Goal: Communication & Community: Answer question/provide support

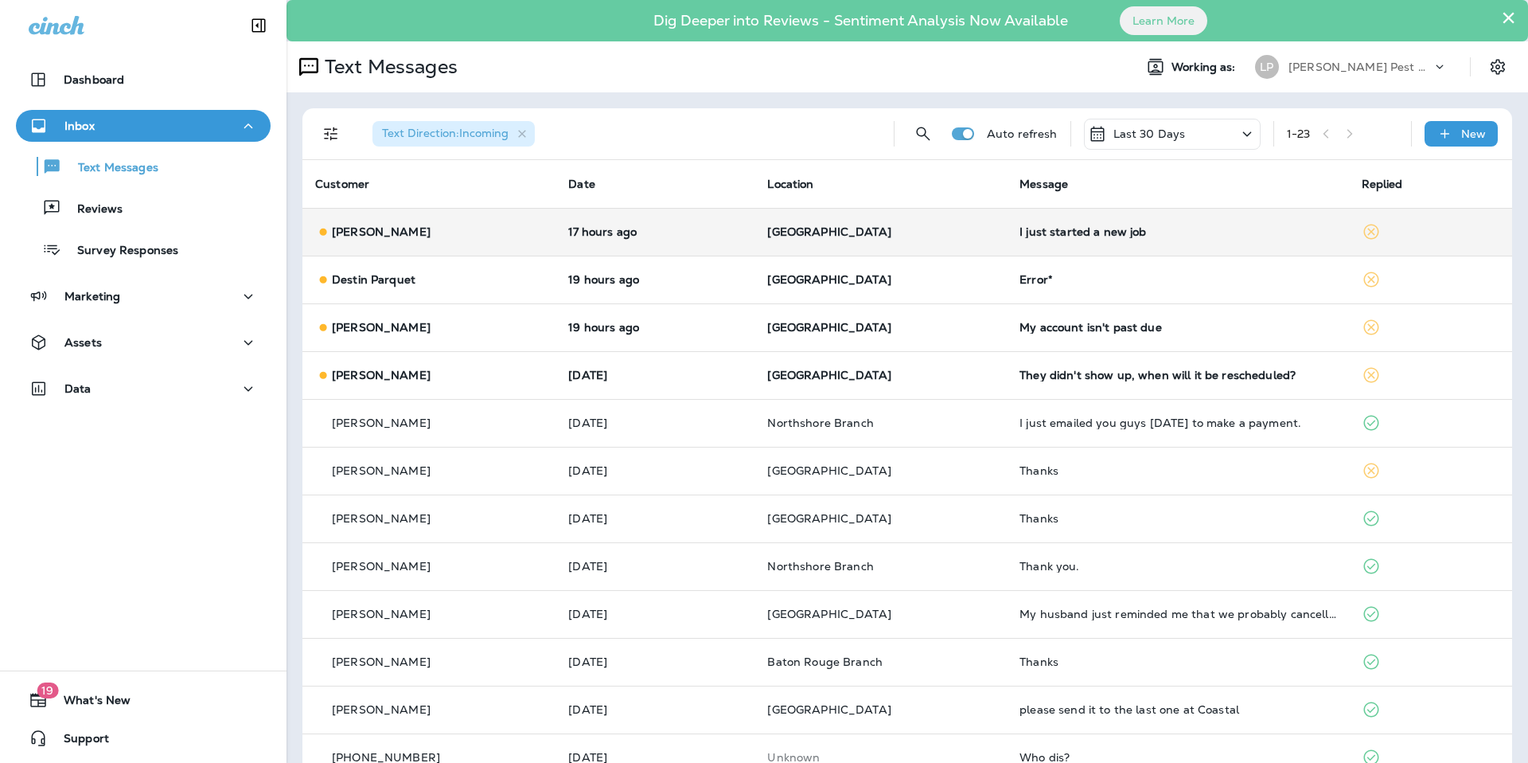
click at [982, 252] on td "[GEOGRAPHIC_DATA]" at bounding box center [881, 232] width 252 height 48
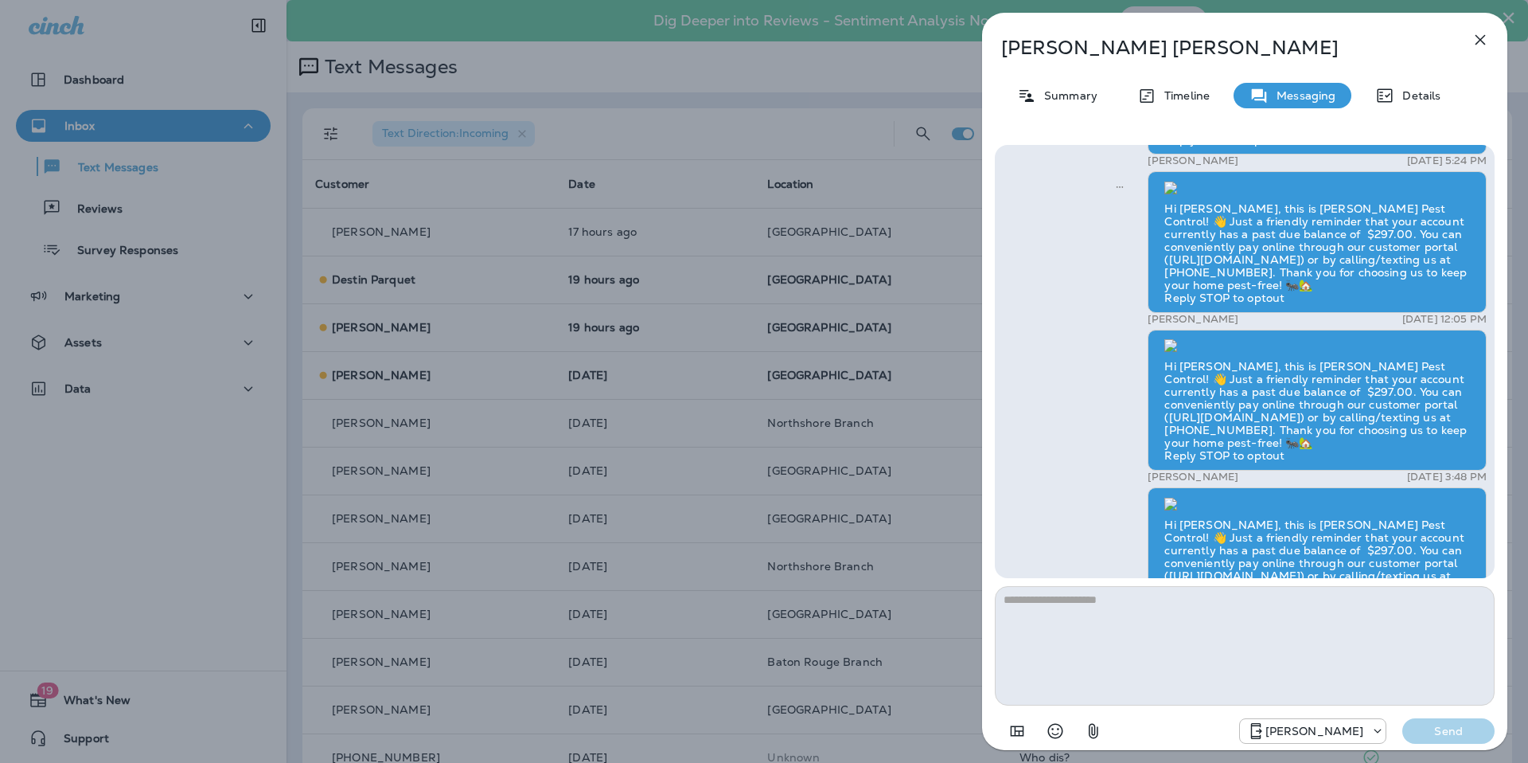
scroll to position [1, 0]
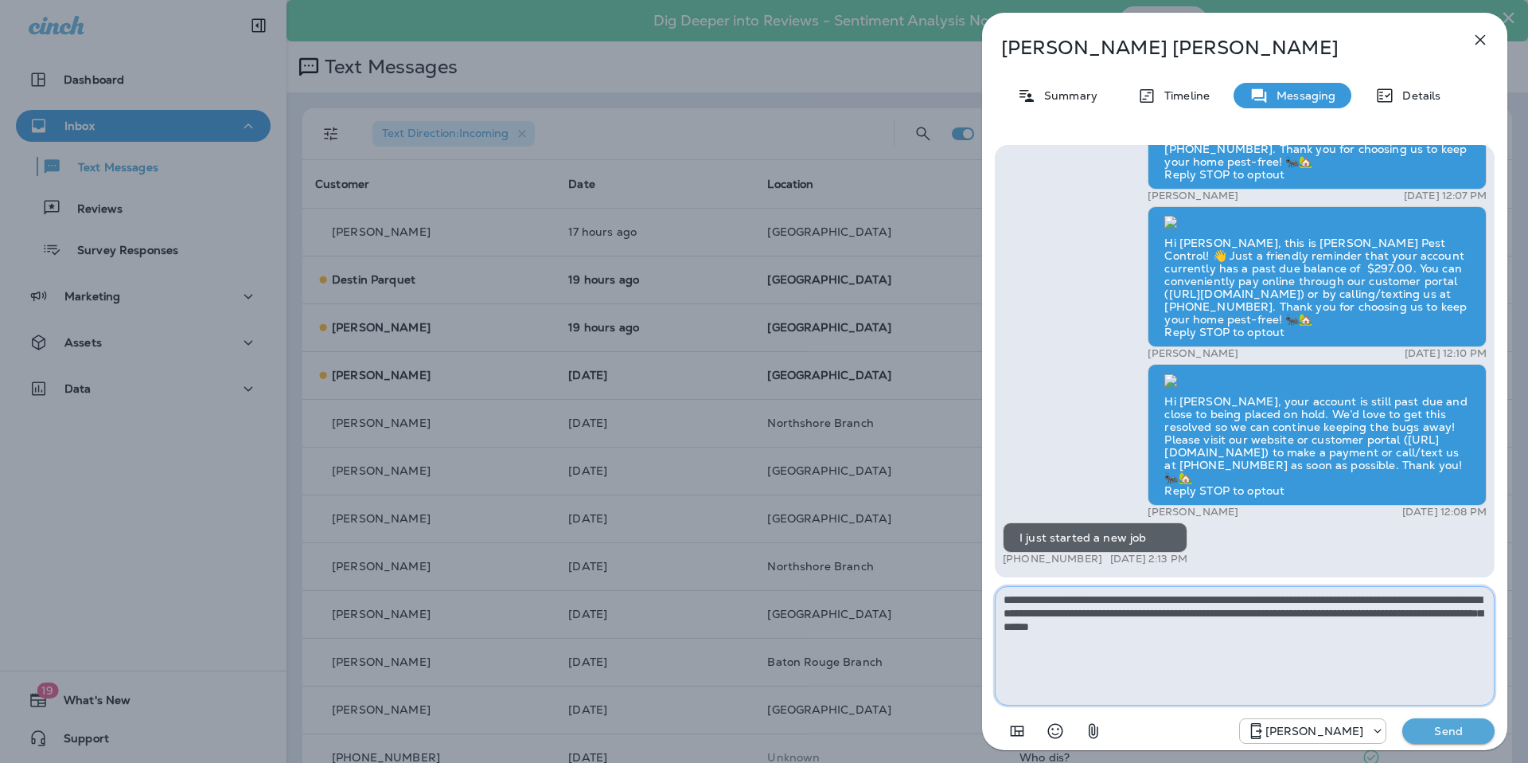
click at [1280, 629] on textarea "**********" at bounding box center [1245, 645] width 500 height 119
type textarea "**********"
click at [1455, 736] on p "Send" at bounding box center [1448, 731] width 67 height 14
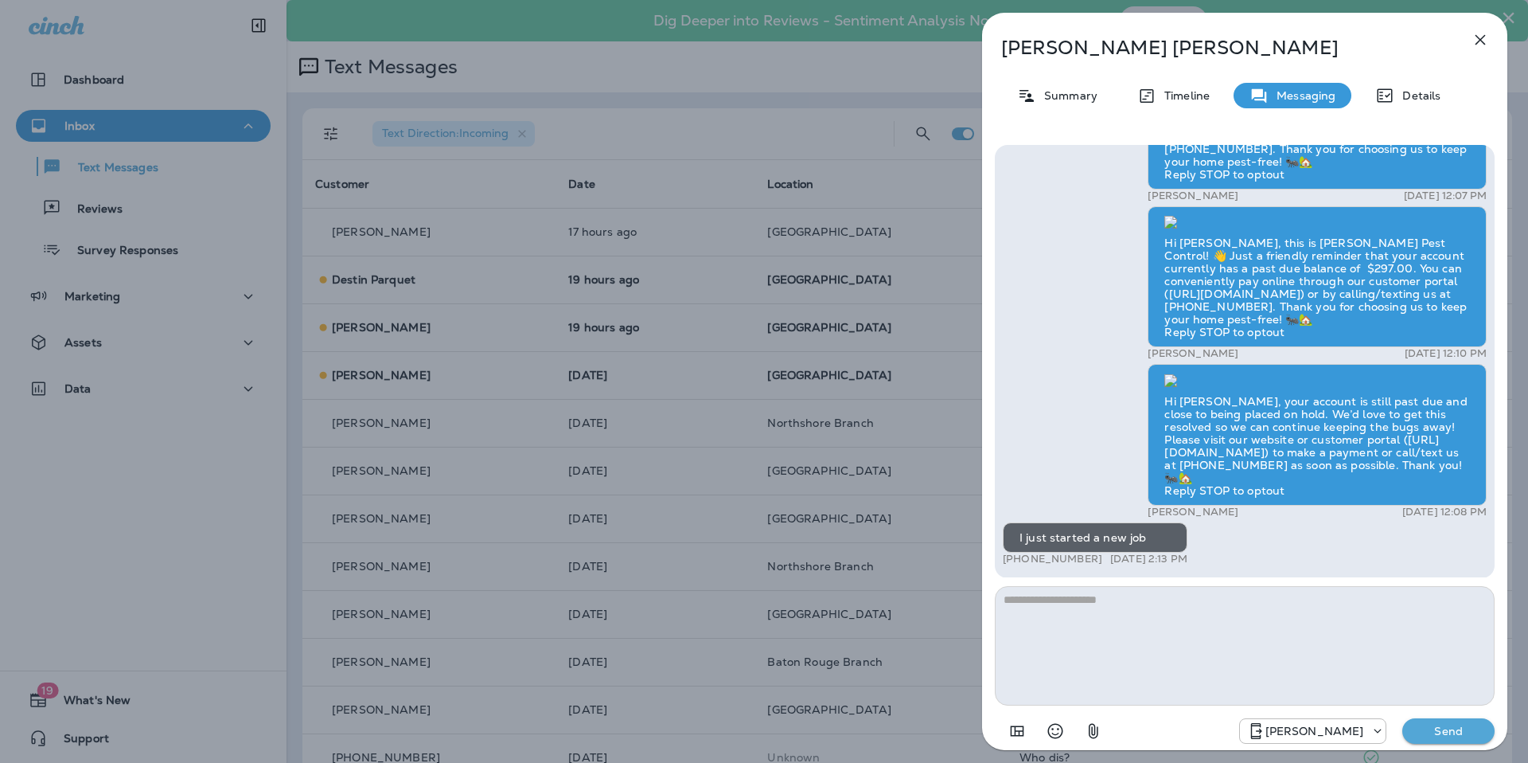
scroll to position [-97, 0]
click at [1477, 45] on icon "button" at bounding box center [1480, 39] width 19 height 19
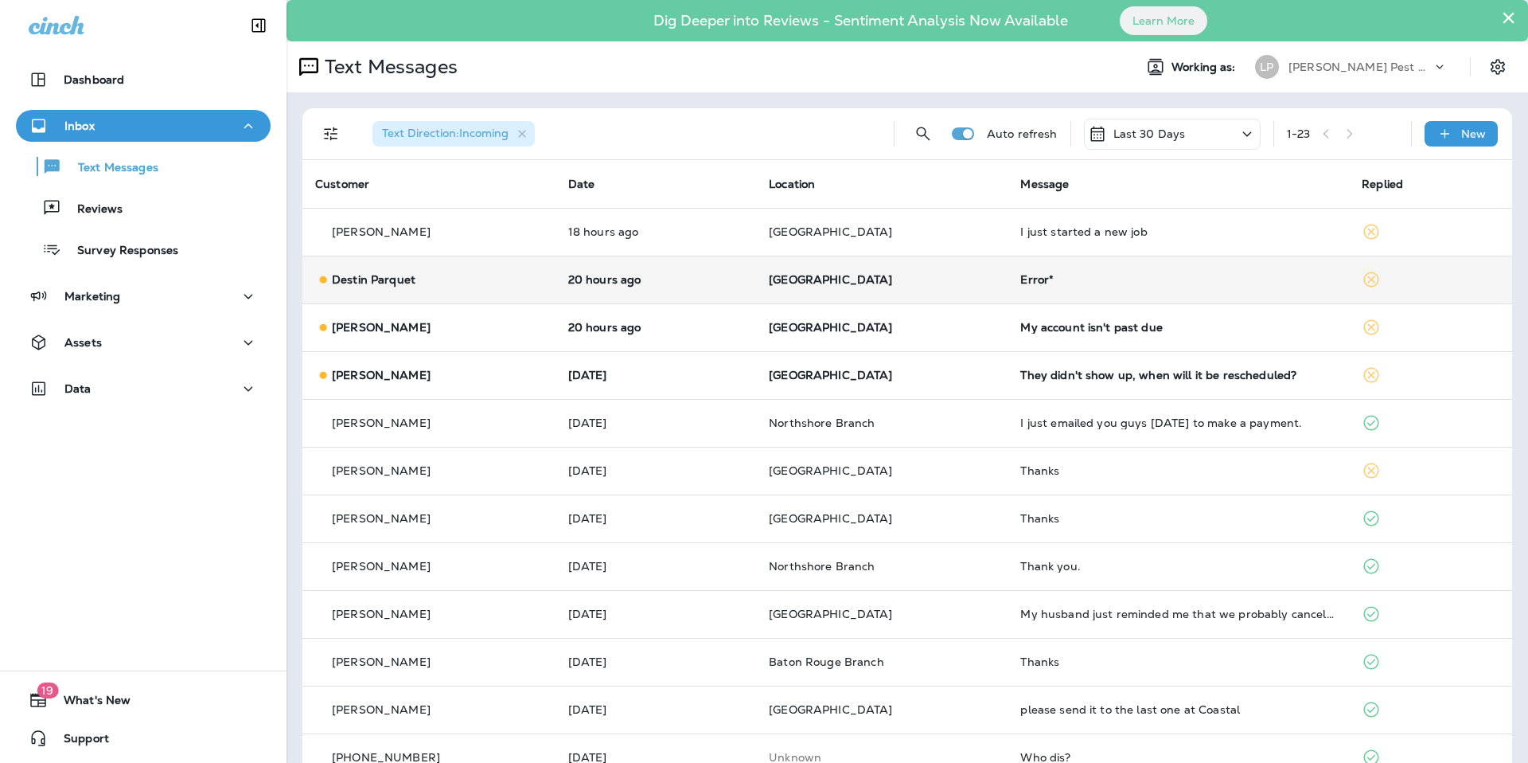
click at [610, 293] on td "20 hours ago" at bounding box center [656, 280] width 201 height 48
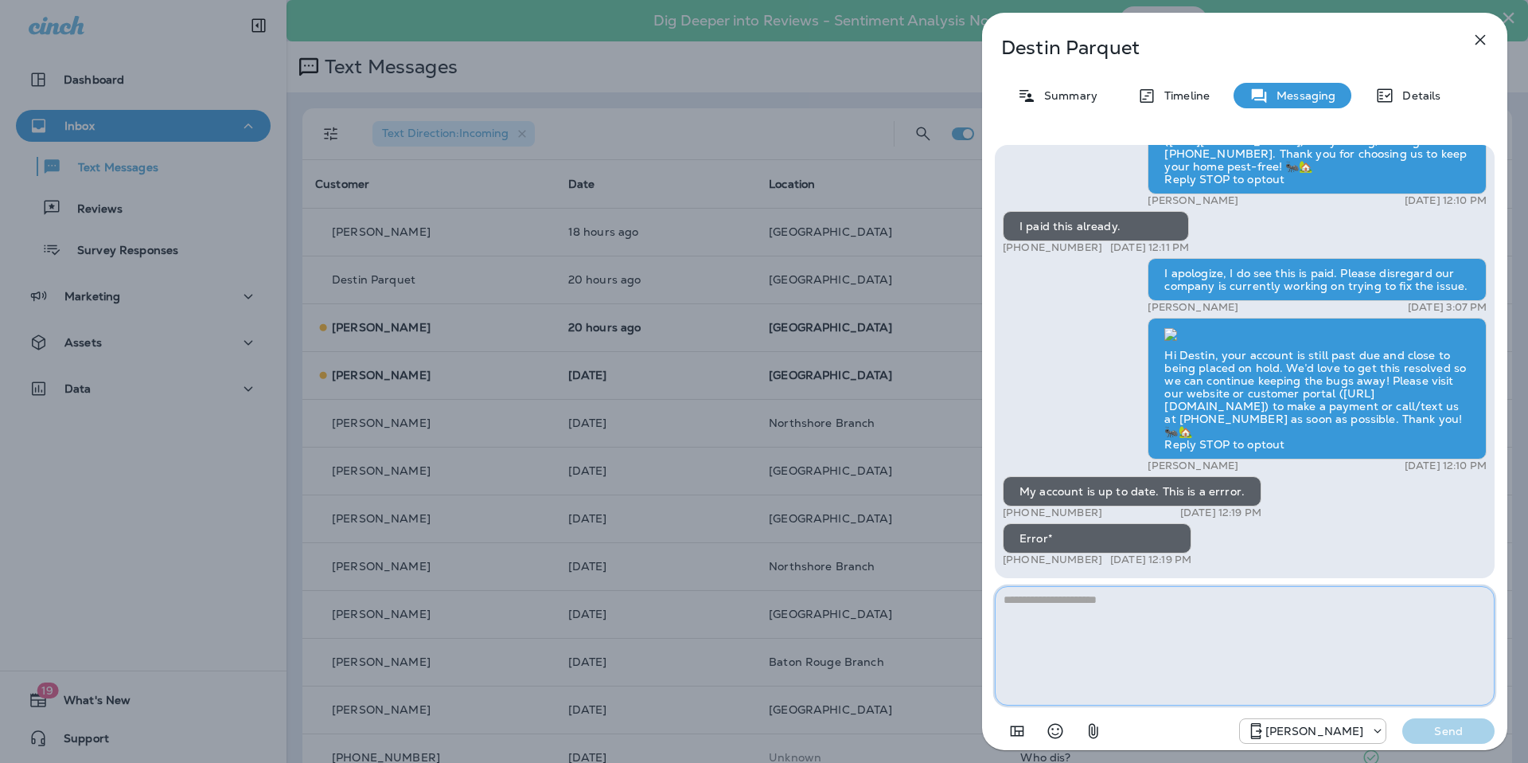
click at [1087, 670] on textarea at bounding box center [1245, 645] width 500 height 119
type textarea "**********"
click at [1421, 740] on button "Send" at bounding box center [1449, 730] width 92 height 25
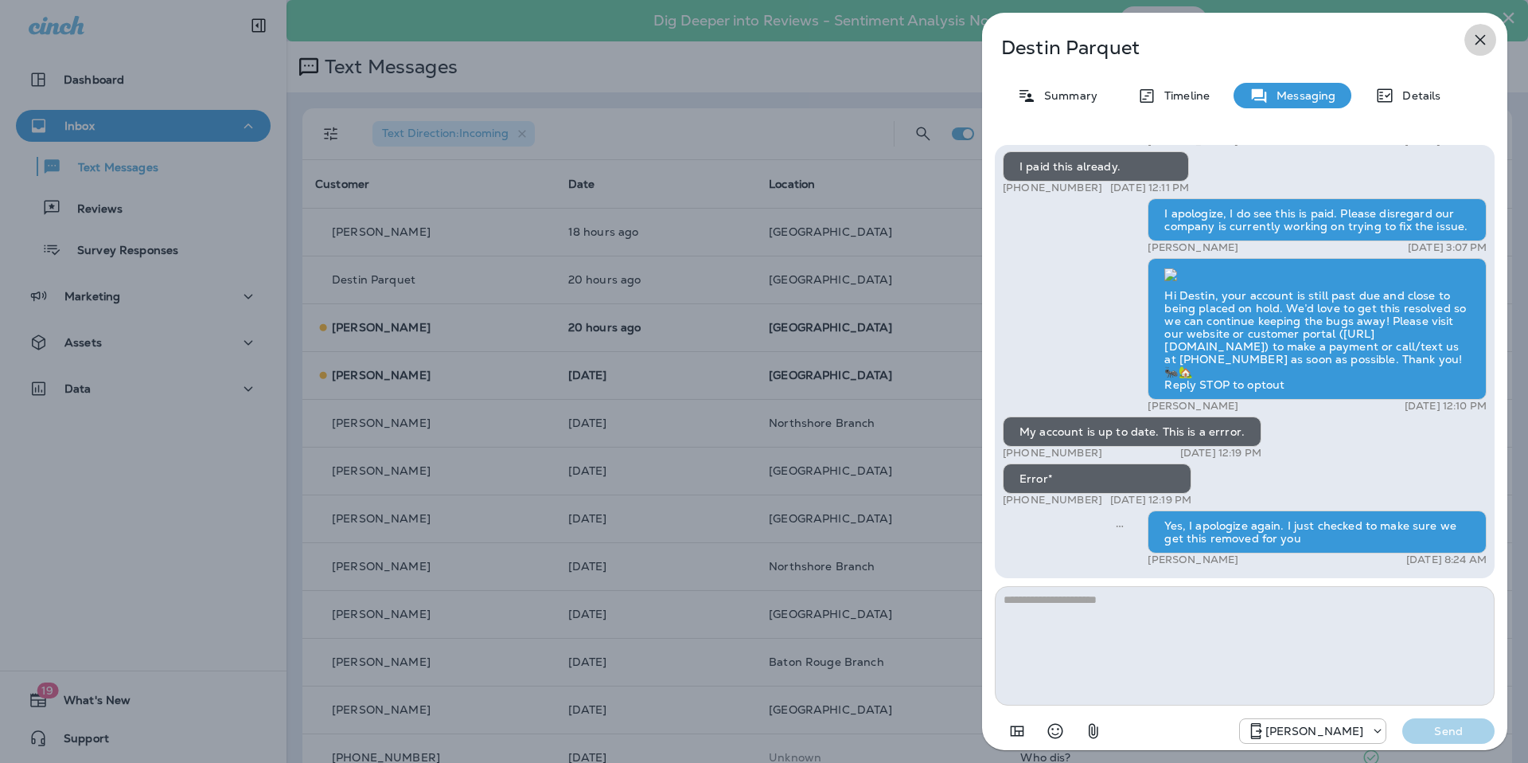
click at [1475, 46] on icon "button" at bounding box center [1480, 39] width 19 height 19
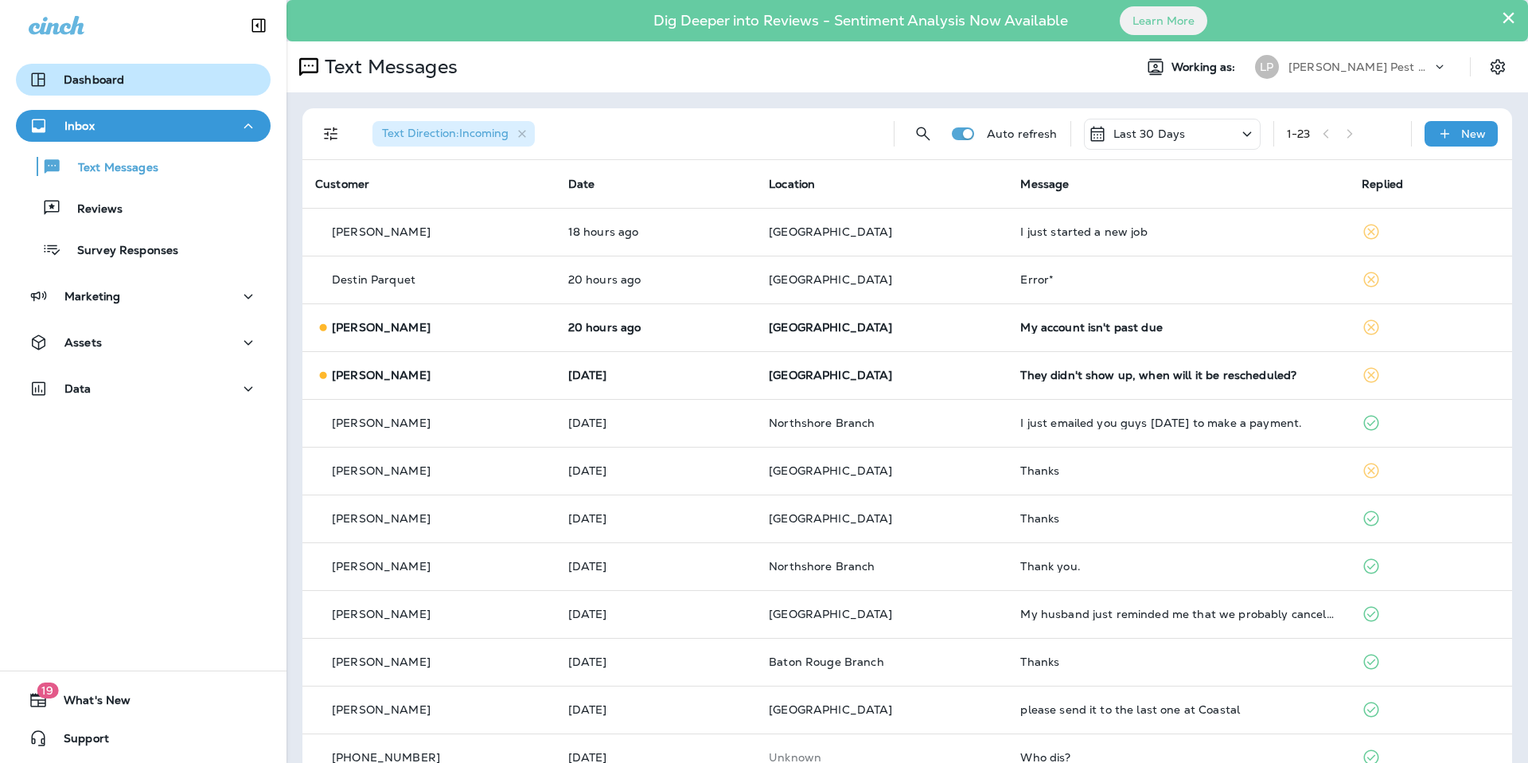
click at [78, 66] on button "Dashboard" at bounding box center [143, 80] width 255 height 32
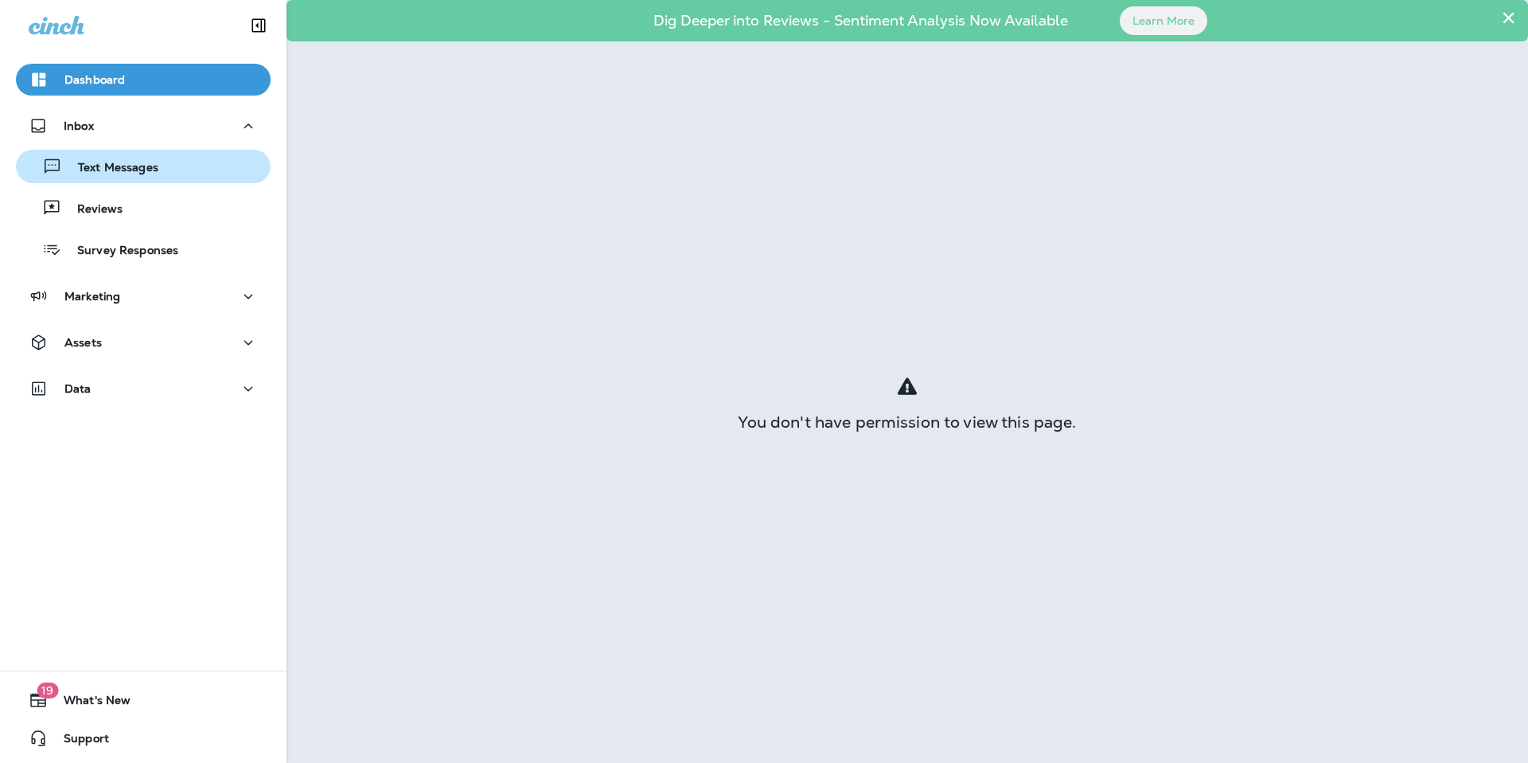
click at [92, 165] on p "Text Messages" at bounding box center [110, 168] width 96 height 15
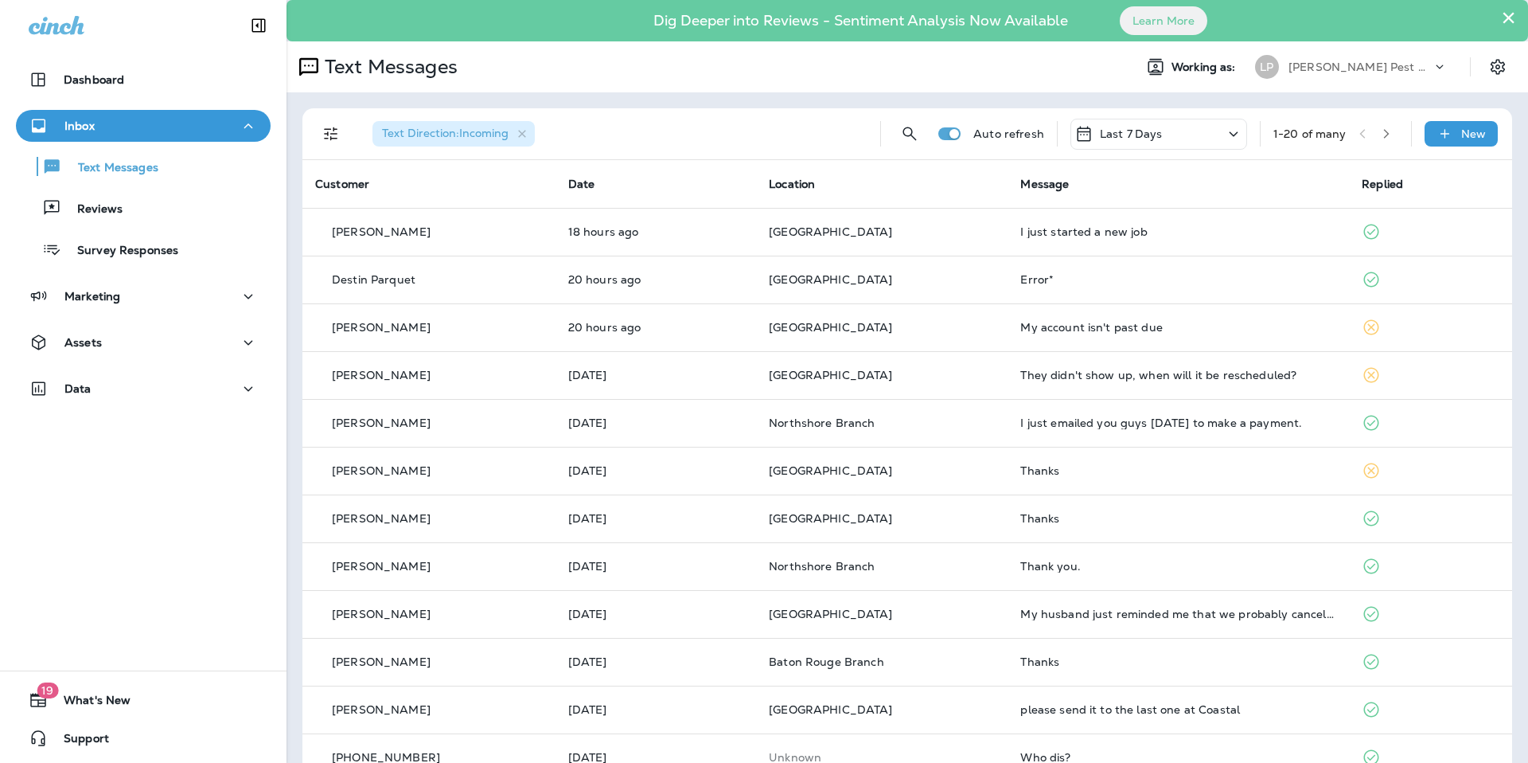
click at [108, 404] on div "Data" at bounding box center [143, 393] width 287 height 40
click at [118, 392] on div "Data" at bounding box center [143, 389] width 229 height 20
drag, startPoint x: 143, startPoint y: 438, endPoint x: 231, endPoint y: 449, distance: 88.3
click at [138, 437] on div "Customers" at bounding box center [143, 429] width 242 height 24
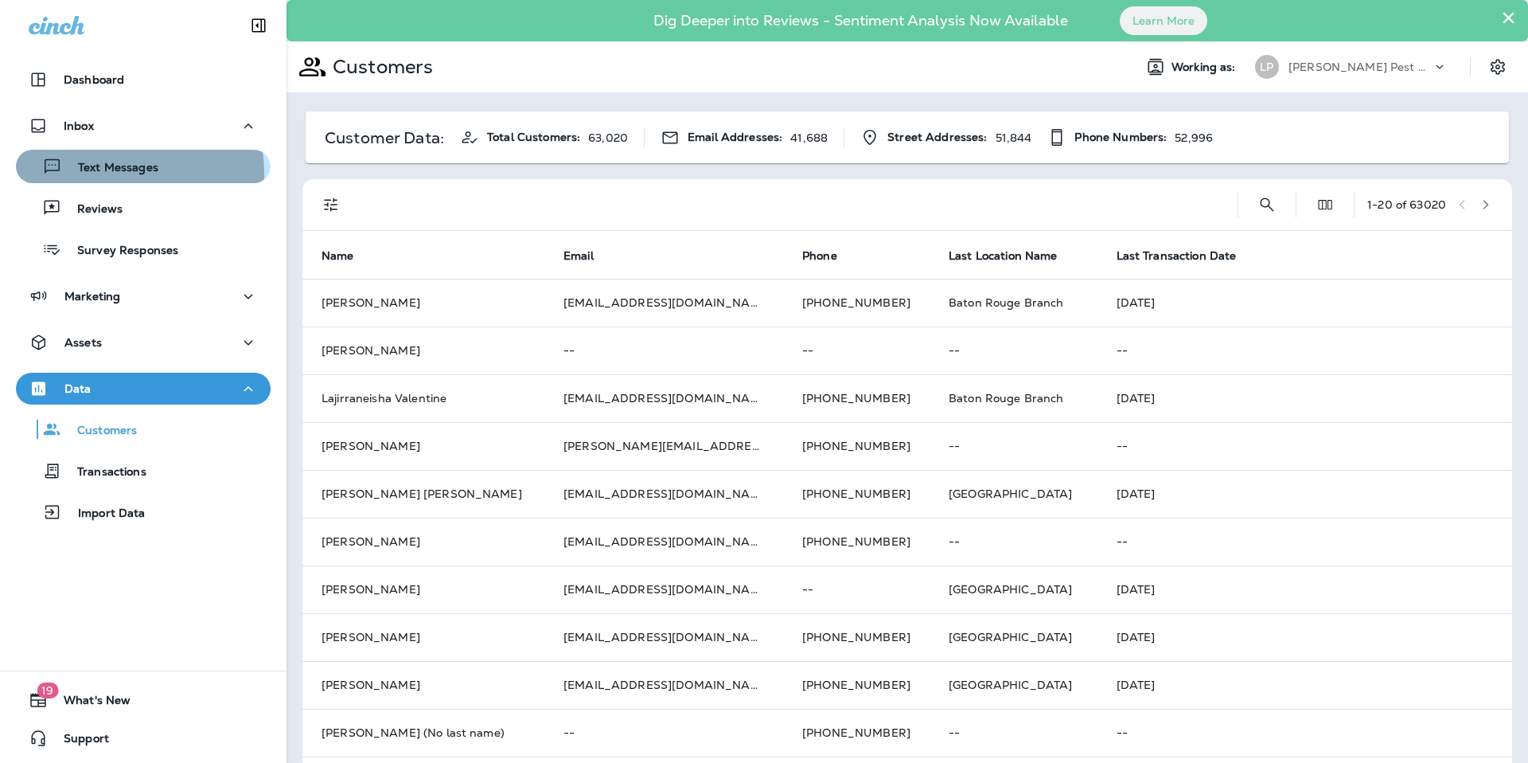
click at [126, 172] on p "Text Messages" at bounding box center [110, 168] width 96 height 15
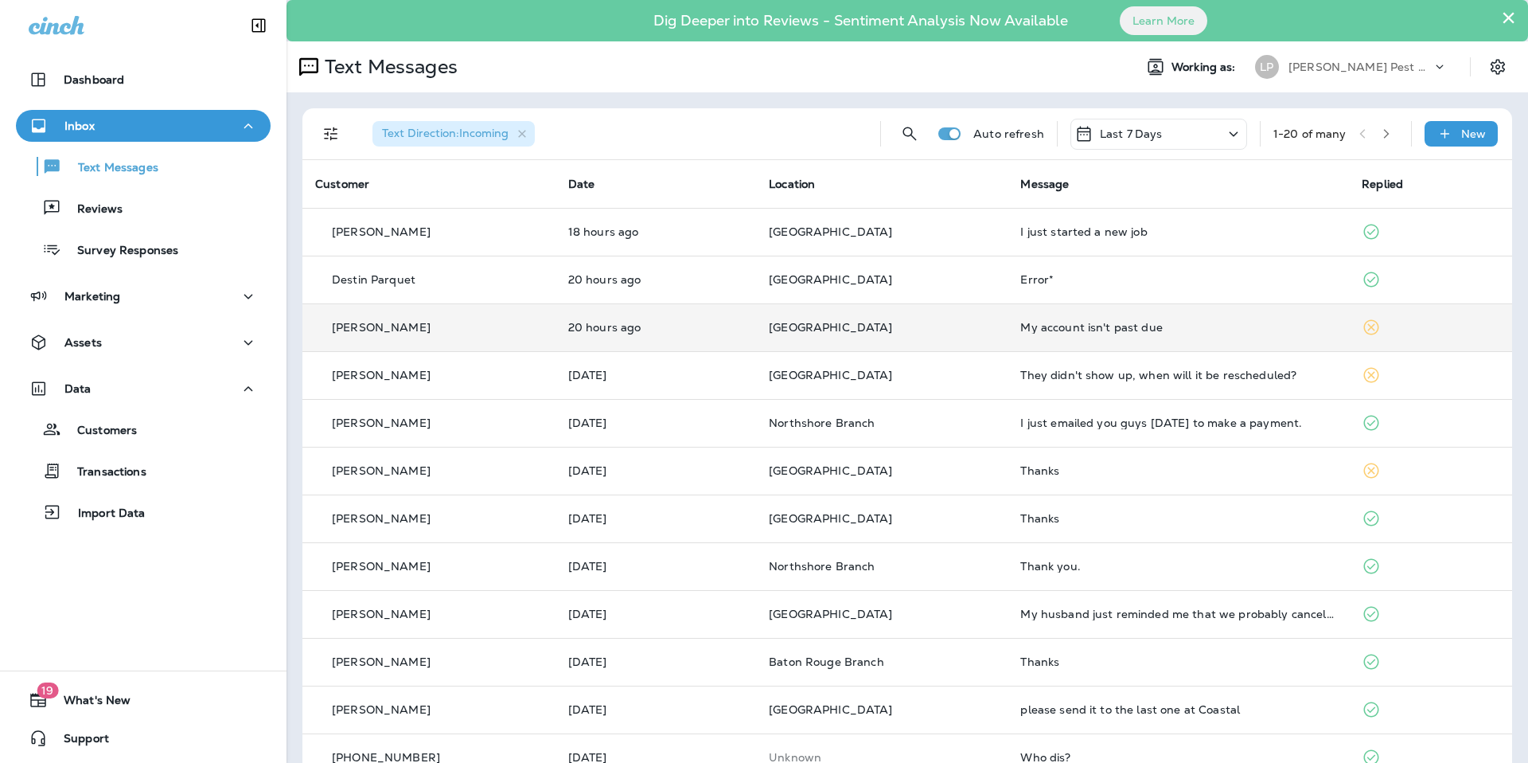
click at [1010, 327] on td "My account isn't past due" at bounding box center [1178, 327] width 341 height 48
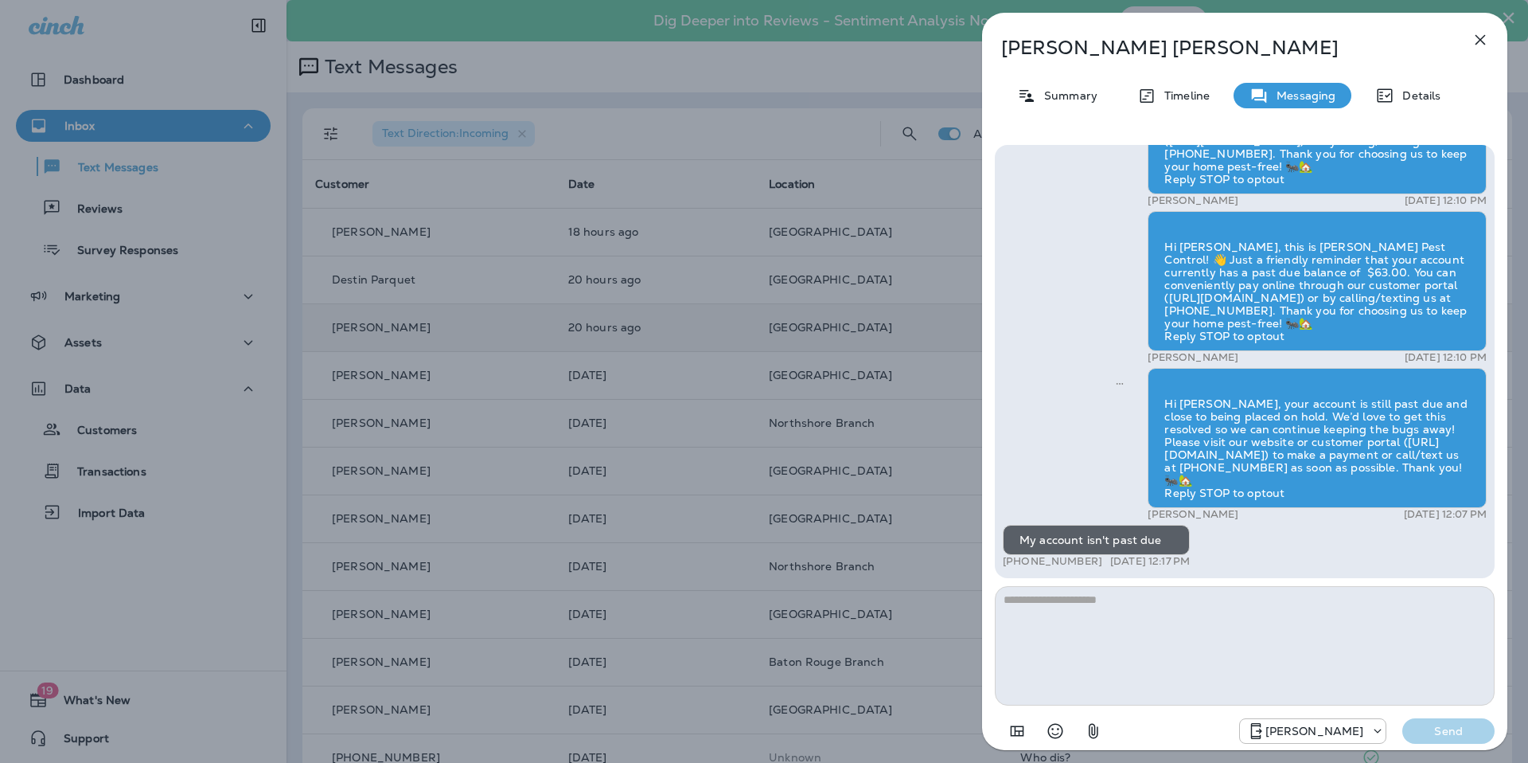
scroll to position [1, 0]
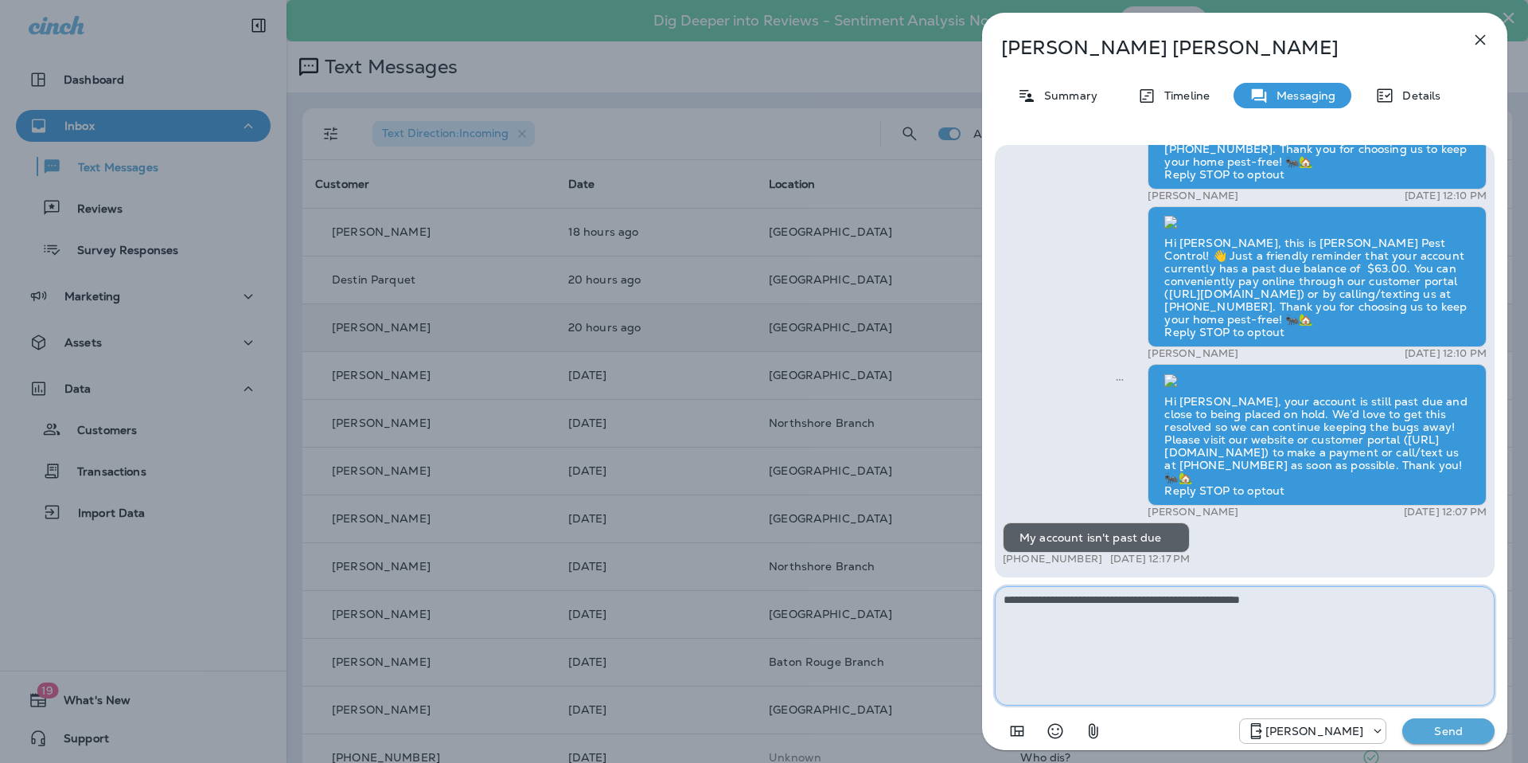
type textarea "**********"
click at [1442, 726] on p "Send" at bounding box center [1448, 731] width 67 height 14
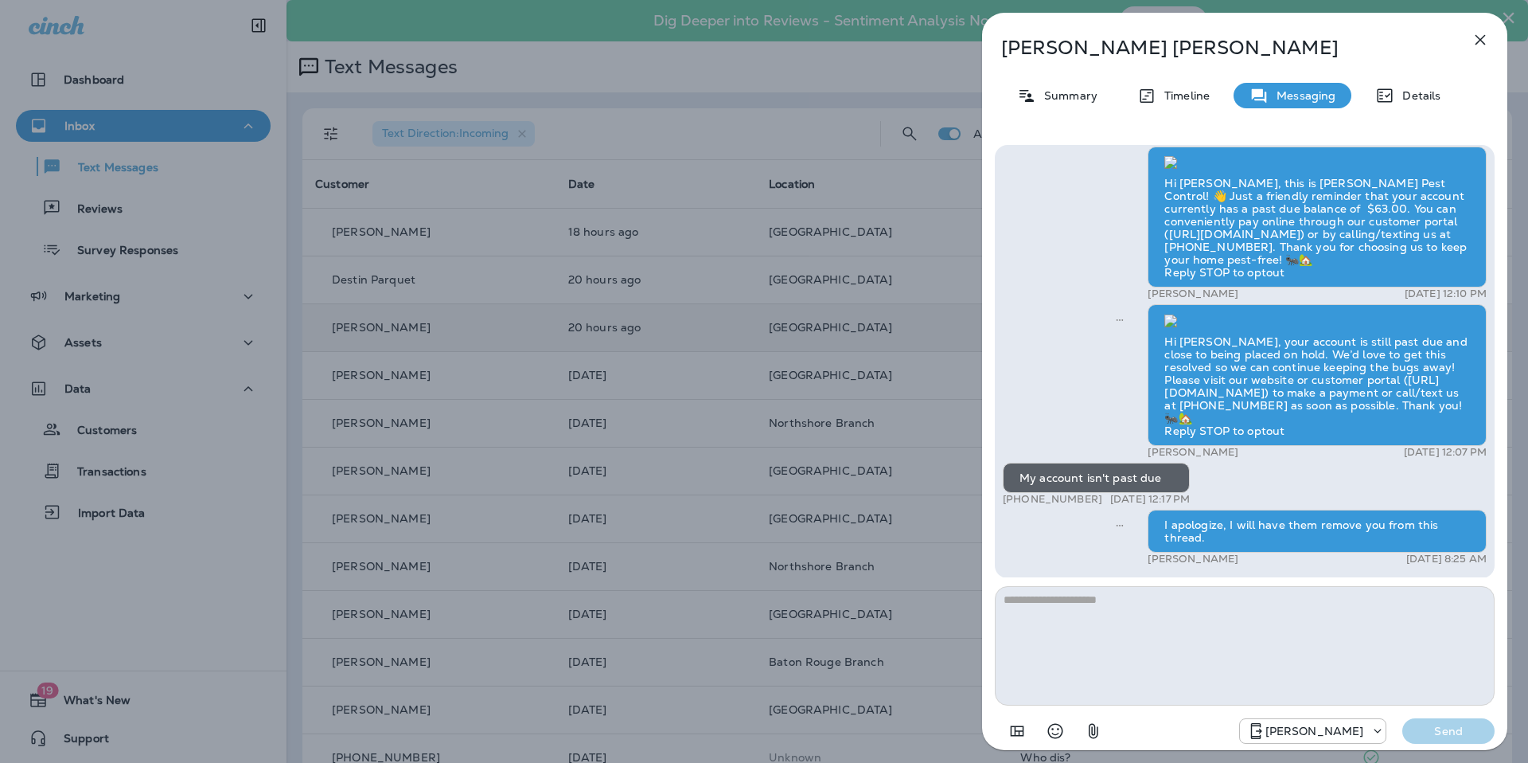
click at [1501, 57] on div "Marie Hutchinson Summary Timeline Messaging Details Hi Marie, this is LaJaunie'…" at bounding box center [1244, 386] width 525 height 747
click at [1483, 44] on icon "button" at bounding box center [1480, 39] width 19 height 19
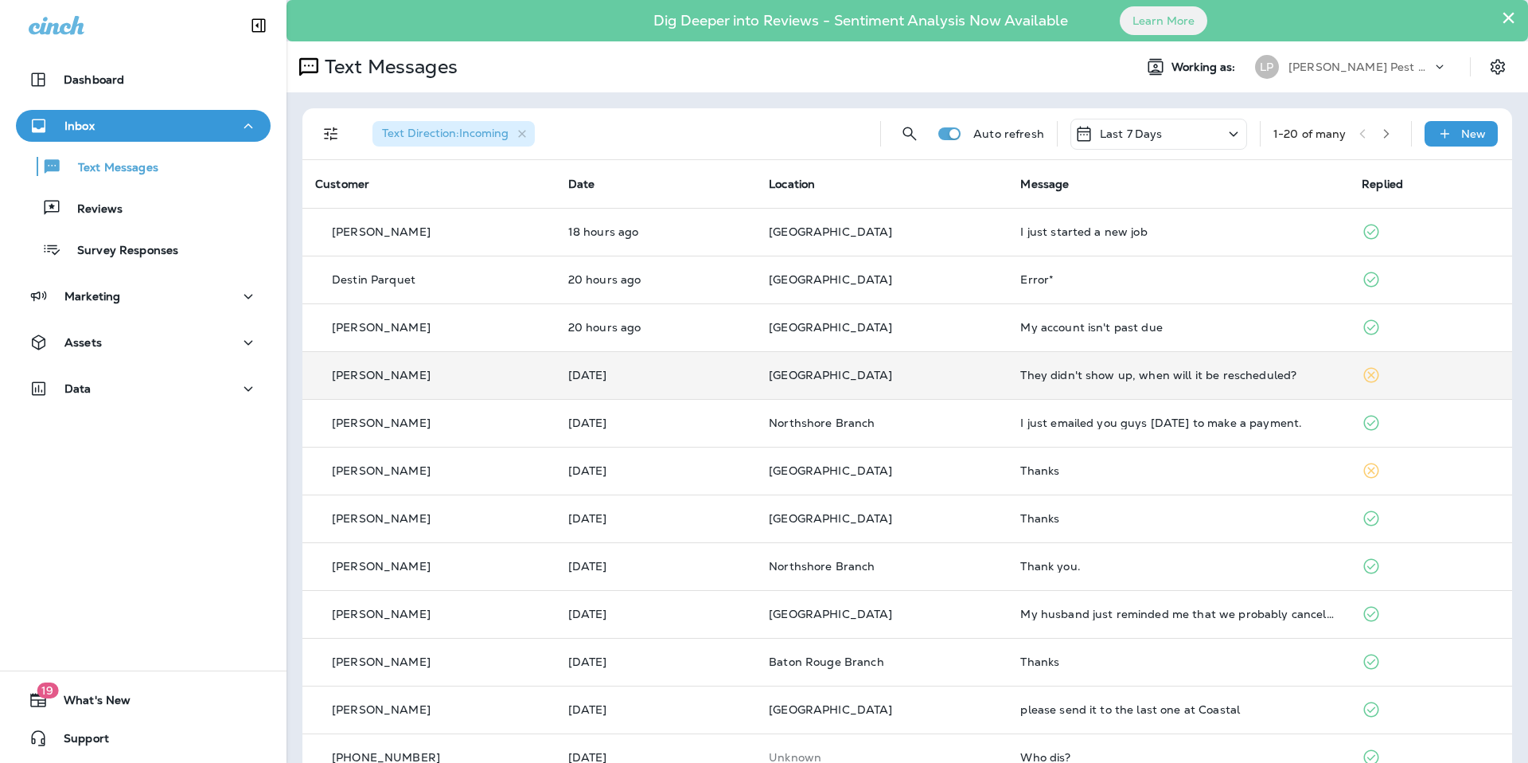
click at [989, 382] on td "[GEOGRAPHIC_DATA]" at bounding box center [882, 375] width 252 height 48
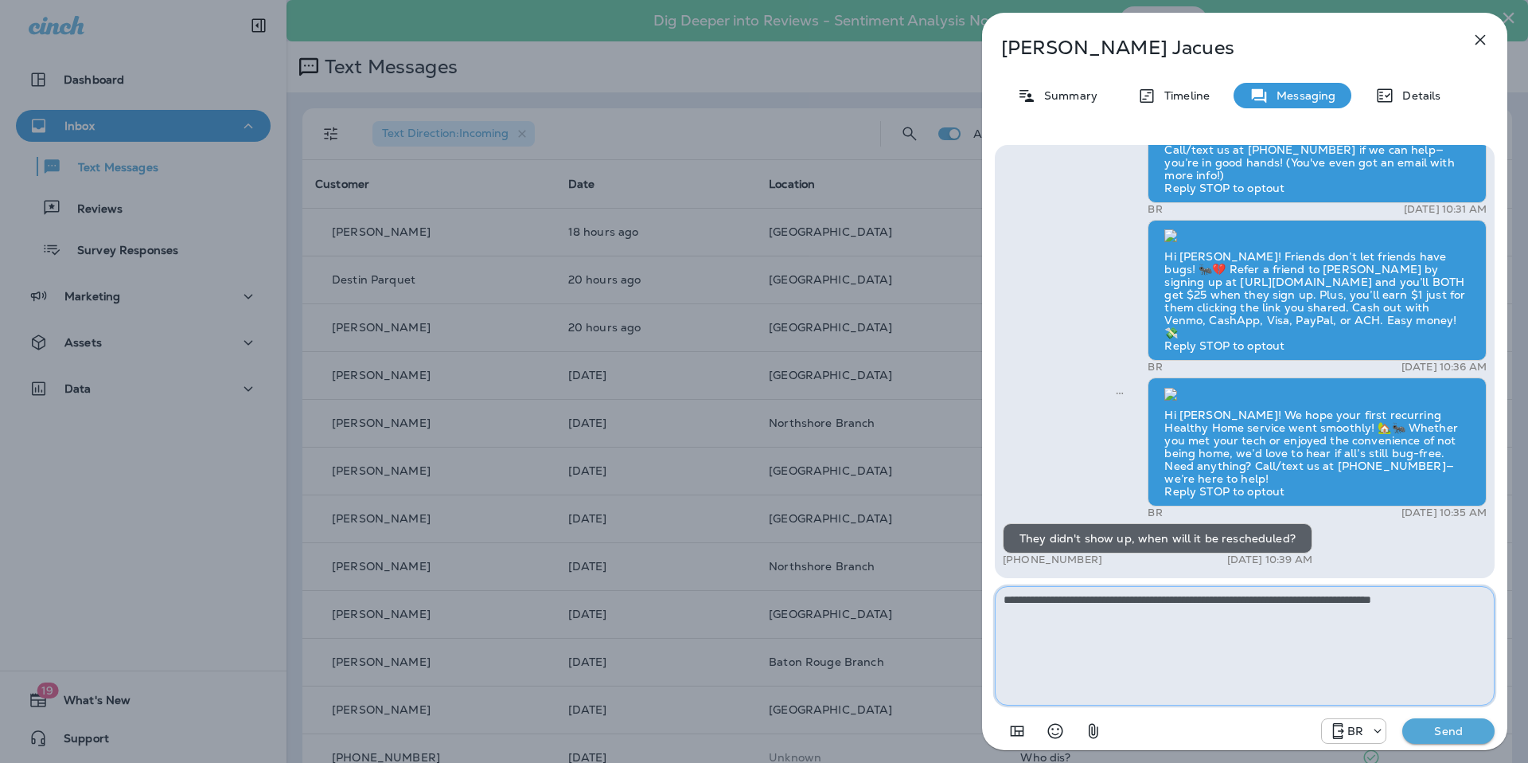
type textarea "**********"
click at [1471, 728] on p "Send" at bounding box center [1448, 731] width 67 height 14
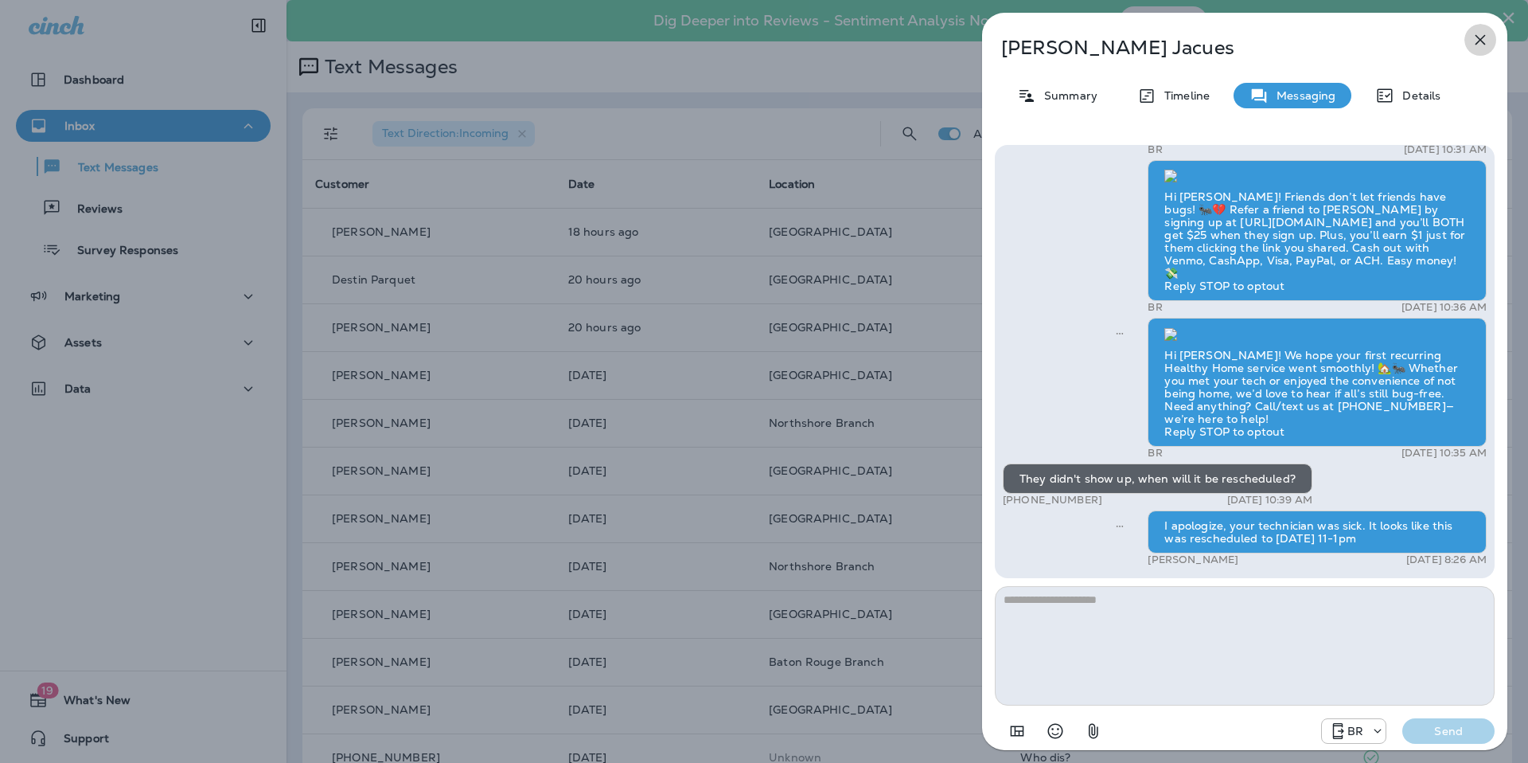
click at [1469, 40] on button "button" at bounding box center [1481, 40] width 32 height 32
